Goal: Go to known website: Access a specific website the user already knows

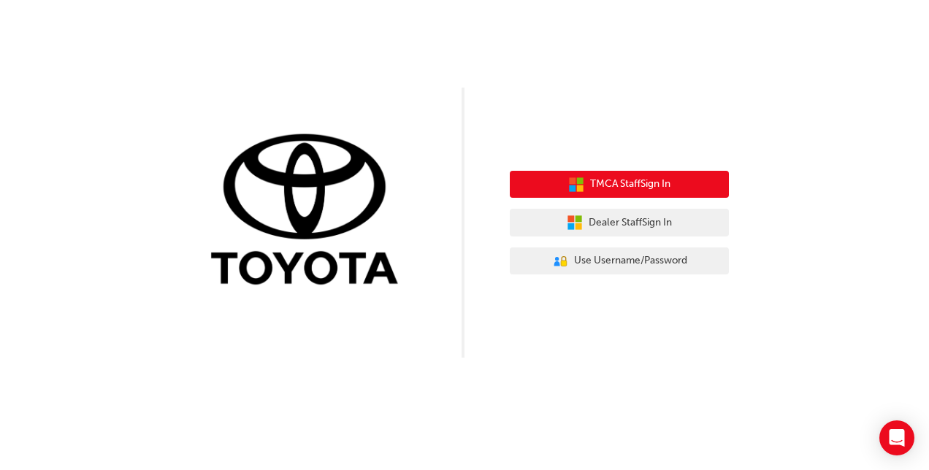
click at [628, 191] on span "TMCA Staff Sign In" at bounding box center [630, 184] width 80 height 17
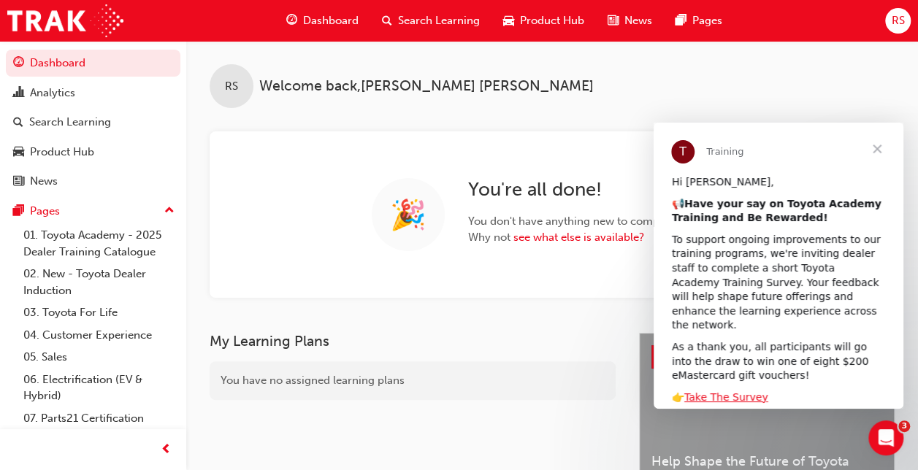
click at [874, 146] on span "Close" at bounding box center [876, 149] width 53 height 53
